Goal: Check status: Check status

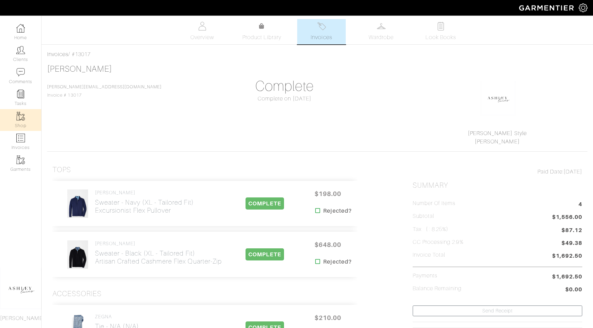
click at [12, 130] on link "Shop" at bounding box center [20, 120] width 41 height 22
click at [16, 140] on link "Invoices" at bounding box center [20, 142] width 41 height 22
select select
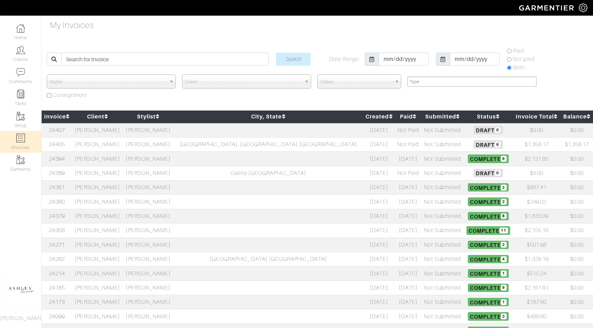
click at [421, 146] on td "Not Submitted" at bounding box center [442, 144] width 42 height 14
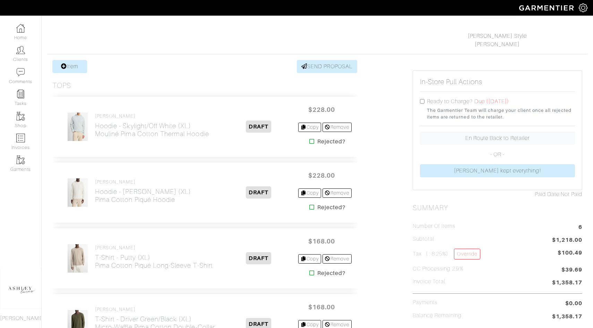
scroll to position [101, 0]
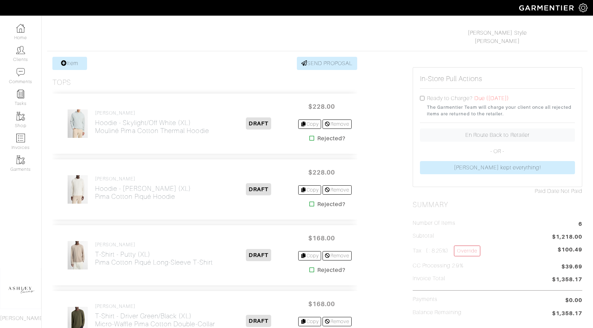
click at [309, 138] on icon at bounding box center [311, 139] width 5 height 6
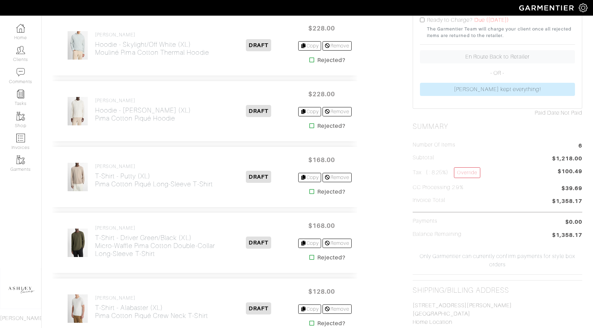
scroll to position [181, 0]
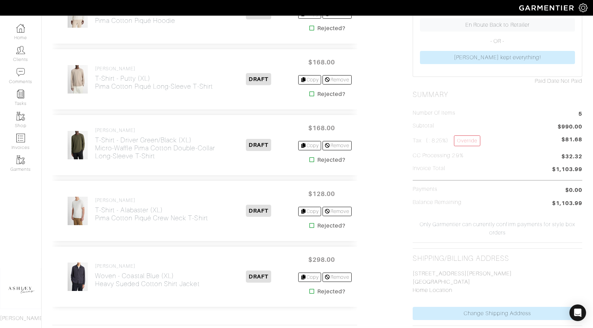
scroll to position [297, 0]
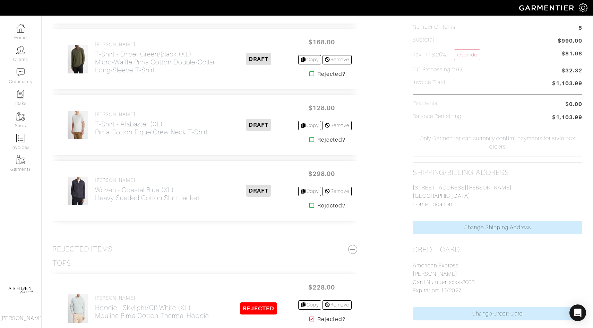
click at [309, 205] on icon at bounding box center [311, 206] width 5 height 6
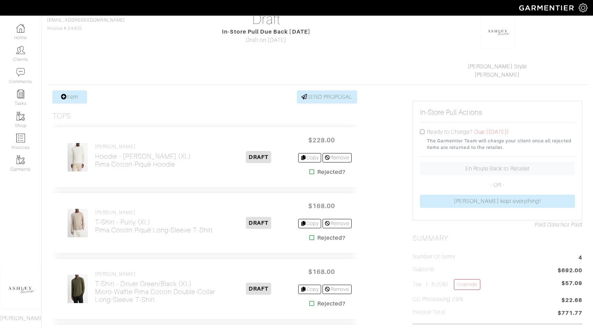
scroll to position [67, 0]
click at [311, 239] on icon at bounding box center [311, 238] width 5 height 6
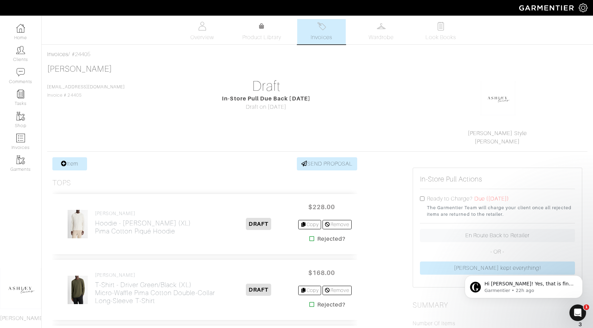
click at [309, 238] on icon at bounding box center [311, 239] width 5 height 6
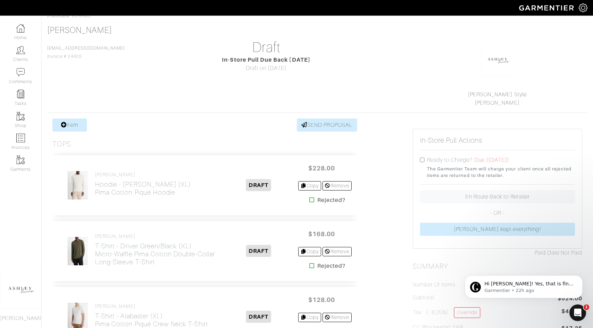
scroll to position [119, 0]
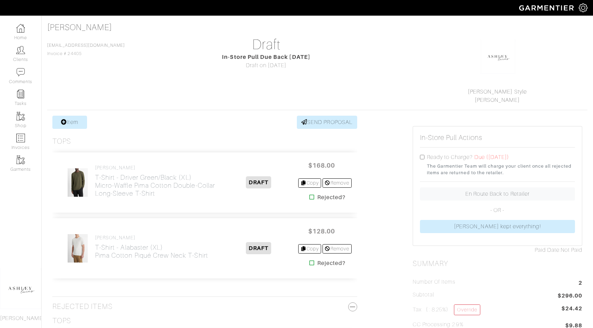
scroll to position [51, 0]
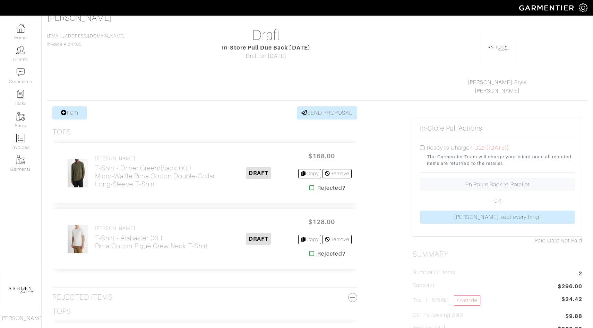
click at [309, 254] on icon at bounding box center [311, 254] width 5 height 6
click at [309, 255] on icon at bounding box center [311, 254] width 5 height 6
click at [309, 254] on icon at bounding box center [311, 254] width 5 height 6
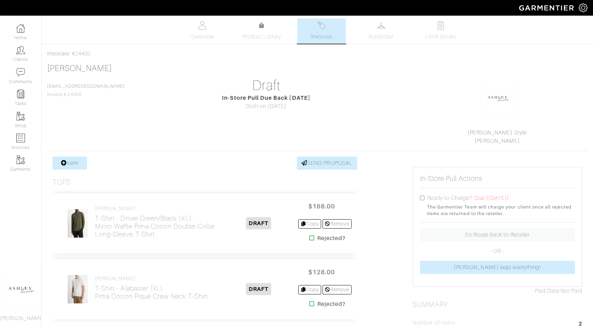
scroll to position [0, 0]
click at [314, 28] on link "Invoices" at bounding box center [321, 31] width 49 height 25
